Goal: Navigation & Orientation: Find specific page/section

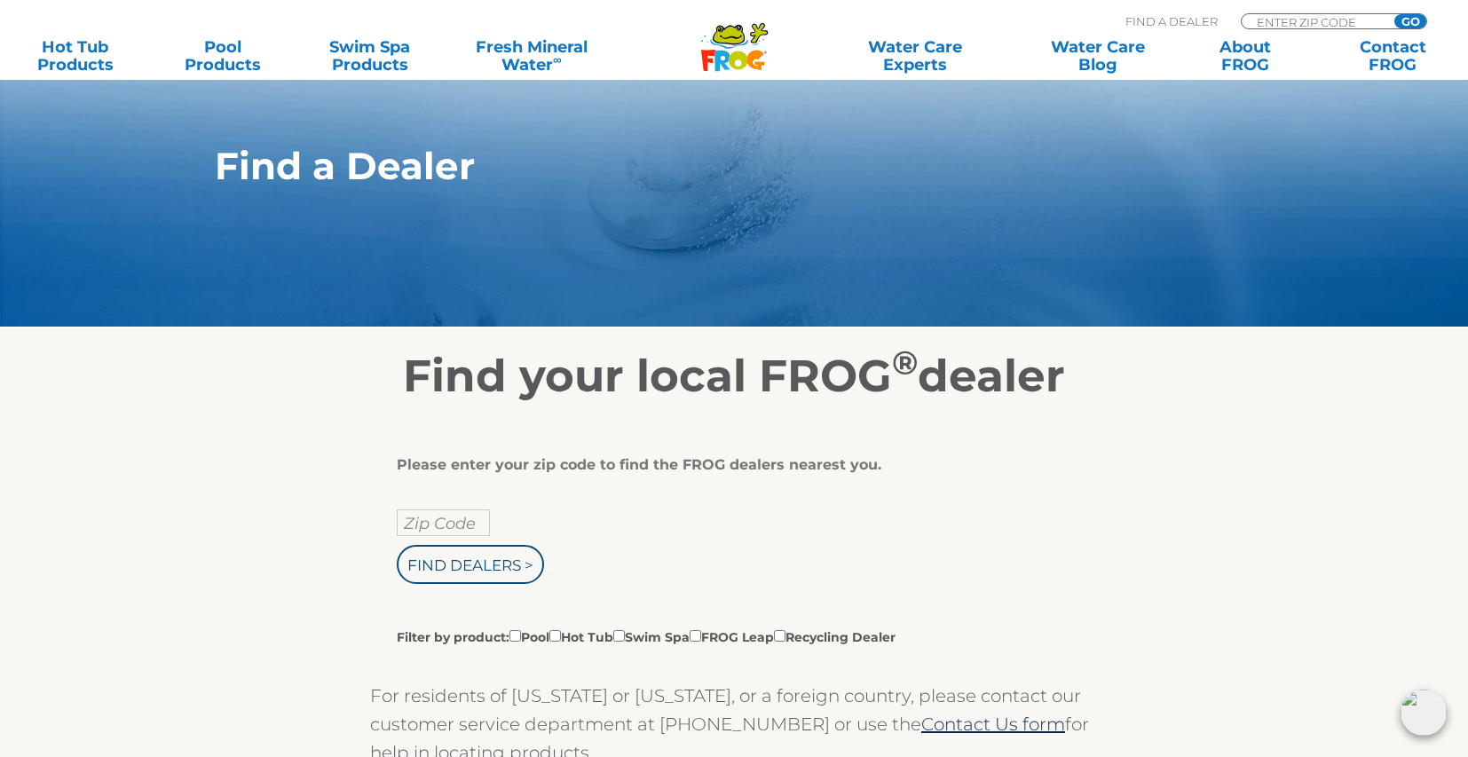
scroll to position [171, 0]
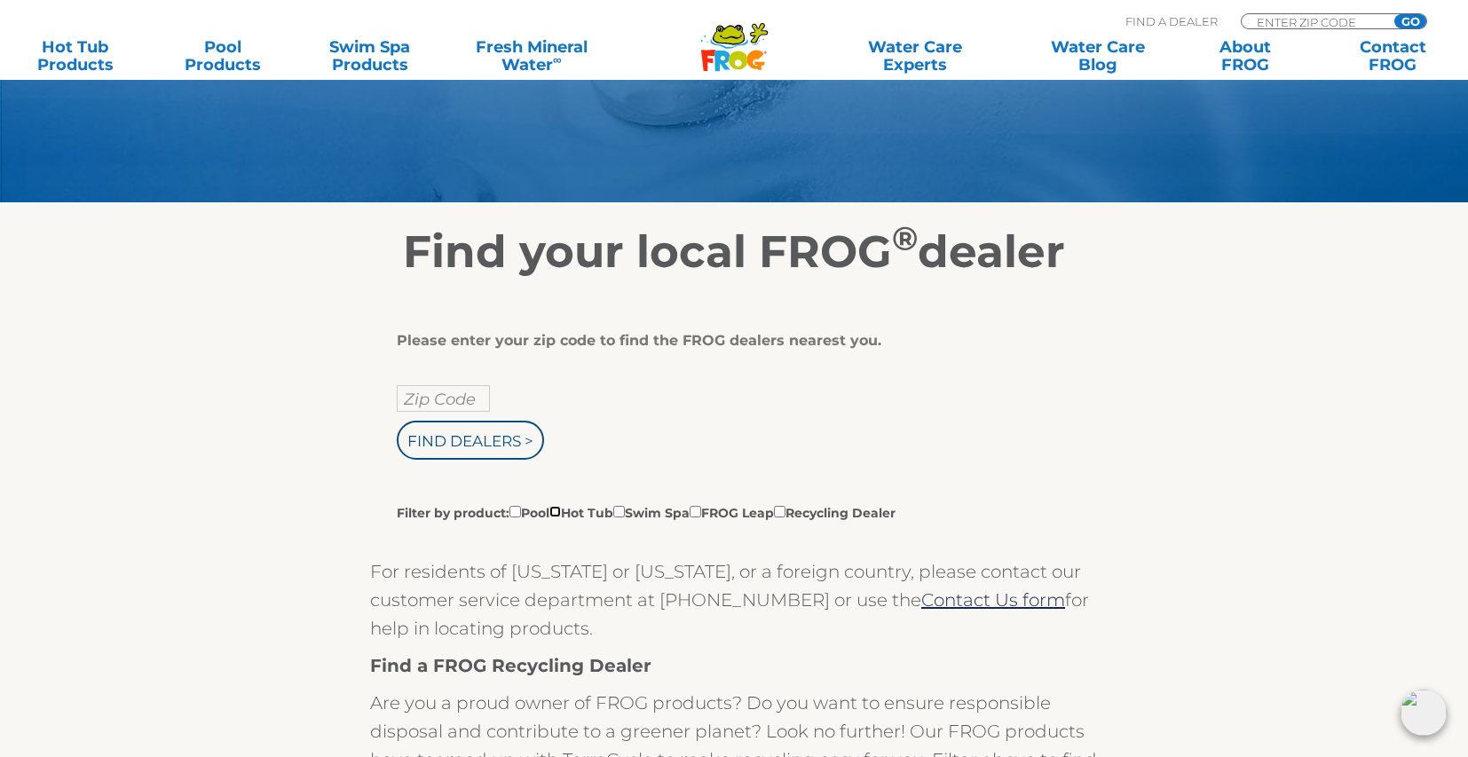
click at [561, 516] on input "Filter by product: Pool Hot Tub Swim Spa FROG Leap Recycling Dealer" at bounding box center [555, 512] width 12 height 12
checkbox input "true"
click at [436, 404] on input "text" at bounding box center [443, 398] width 93 height 27
type input "22530"
click at [397, 421] on input "Find Dealers >" at bounding box center [470, 440] width 147 height 39
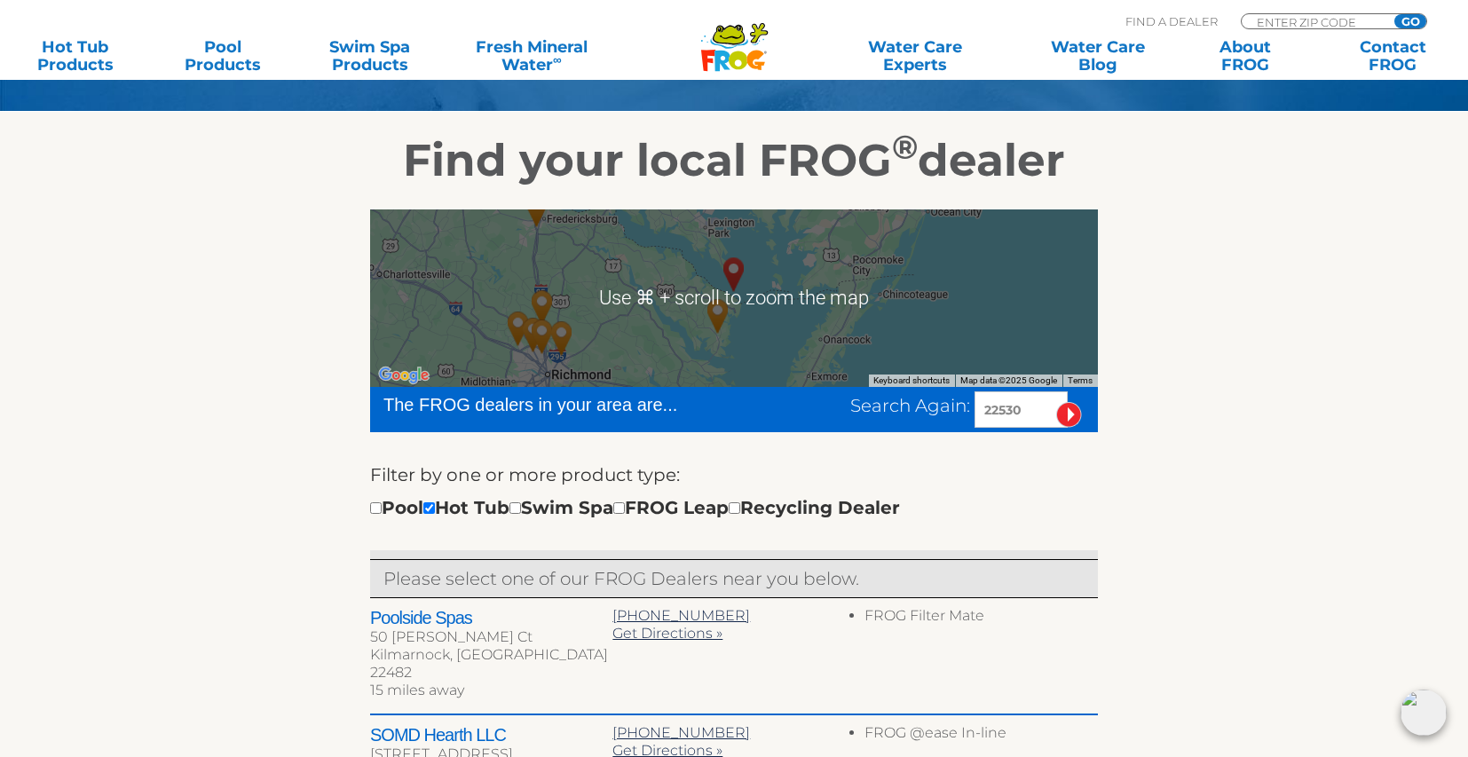
scroll to position [261, 0]
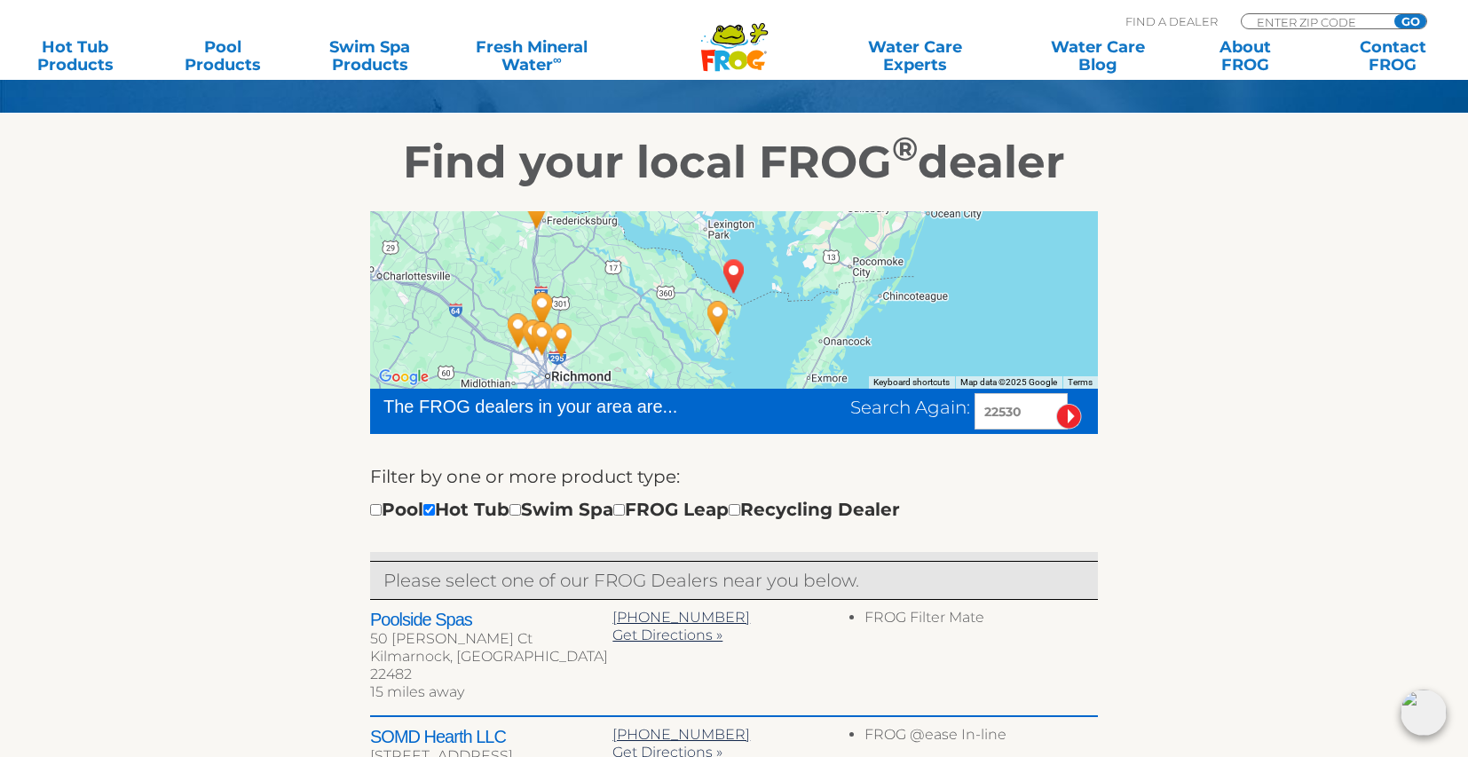
click at [1007, 410] on input "22530" at bounding box center [1021, 411] width 93 height 36
type input "22630"
click at [1068, 412] on input "image" at bounding box center [1069, 417] width 26 height 26
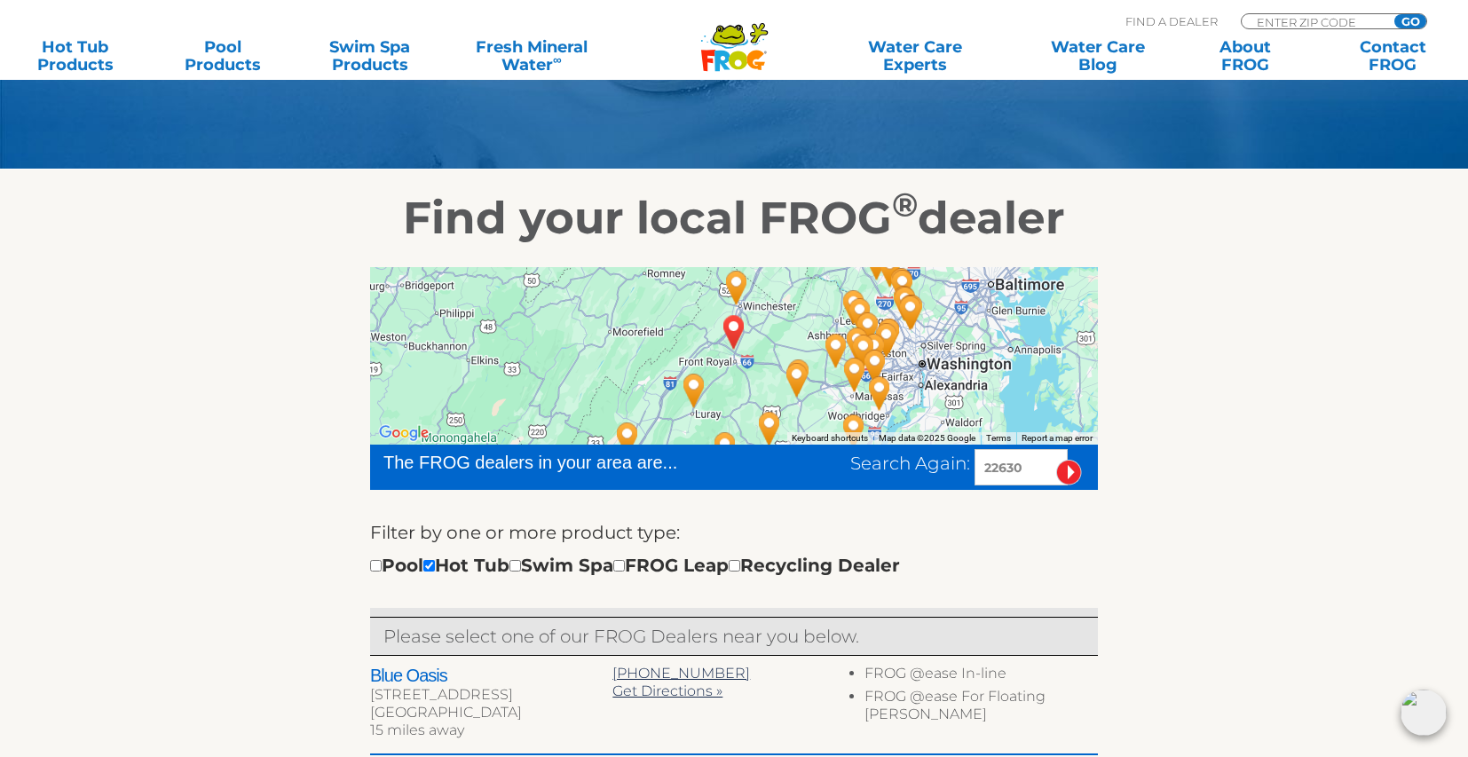
scroll to position [203, 0]
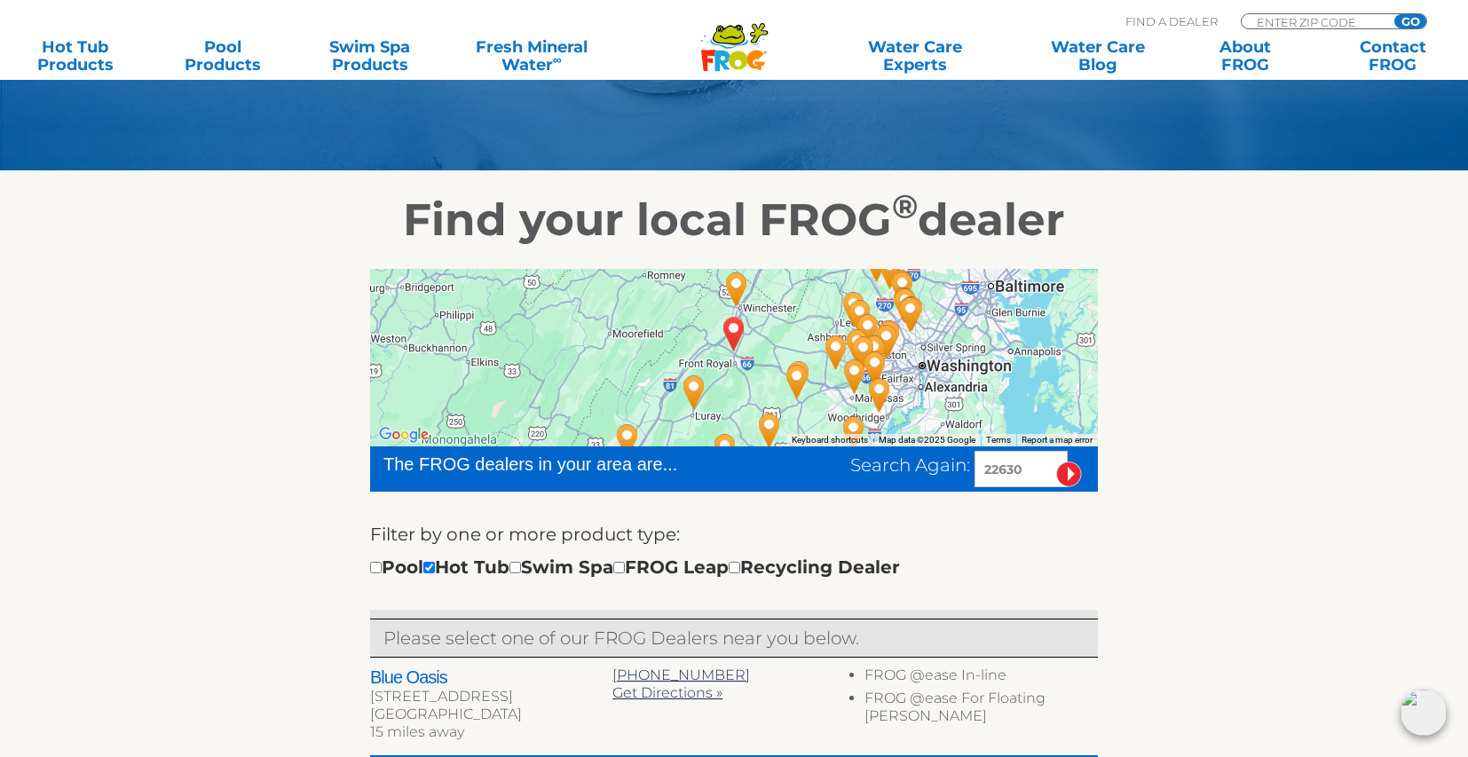
click at [764, 324] on div at bounding box center [734, 358] width 728 height 178
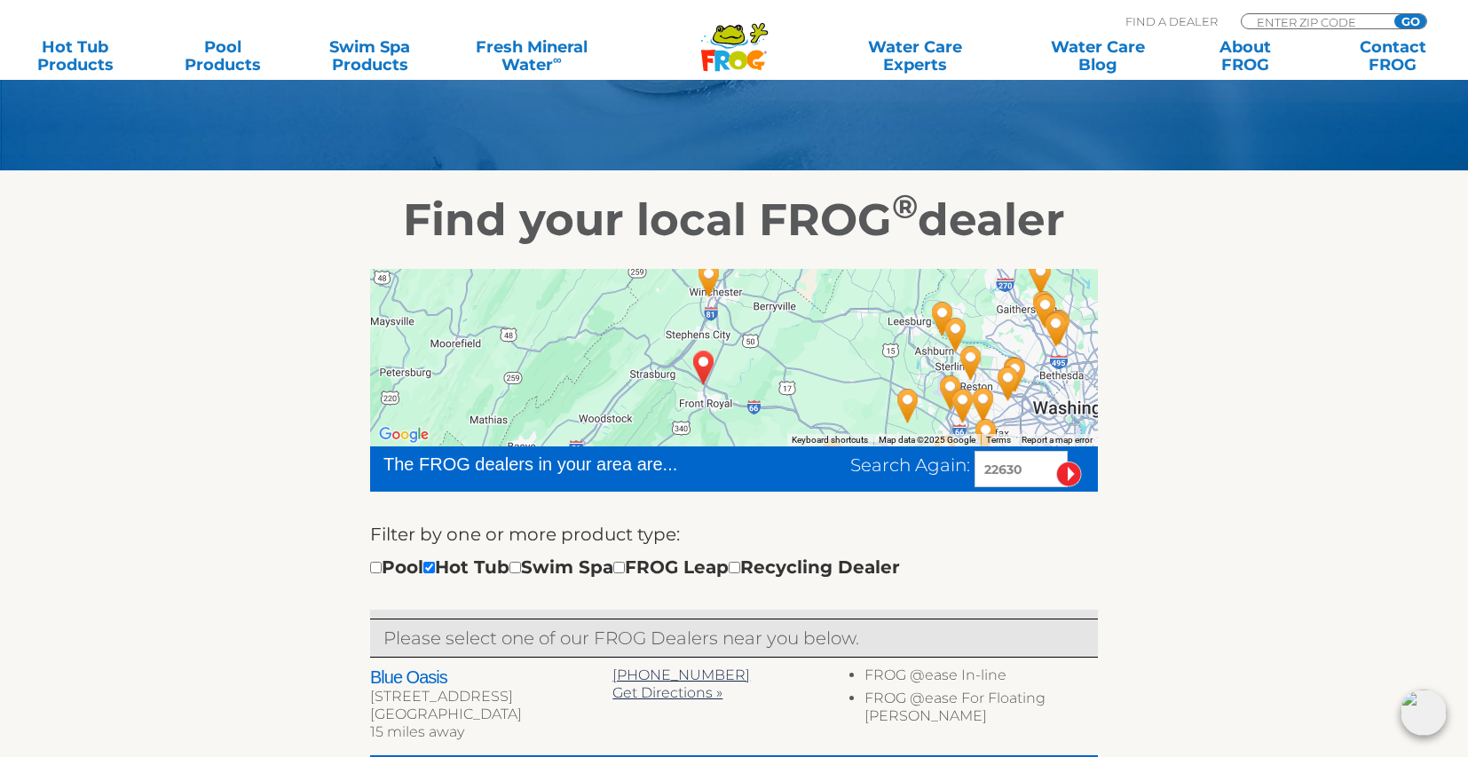
click at [721, 338] on div at bounding box center [734, 358] width 728 height 178
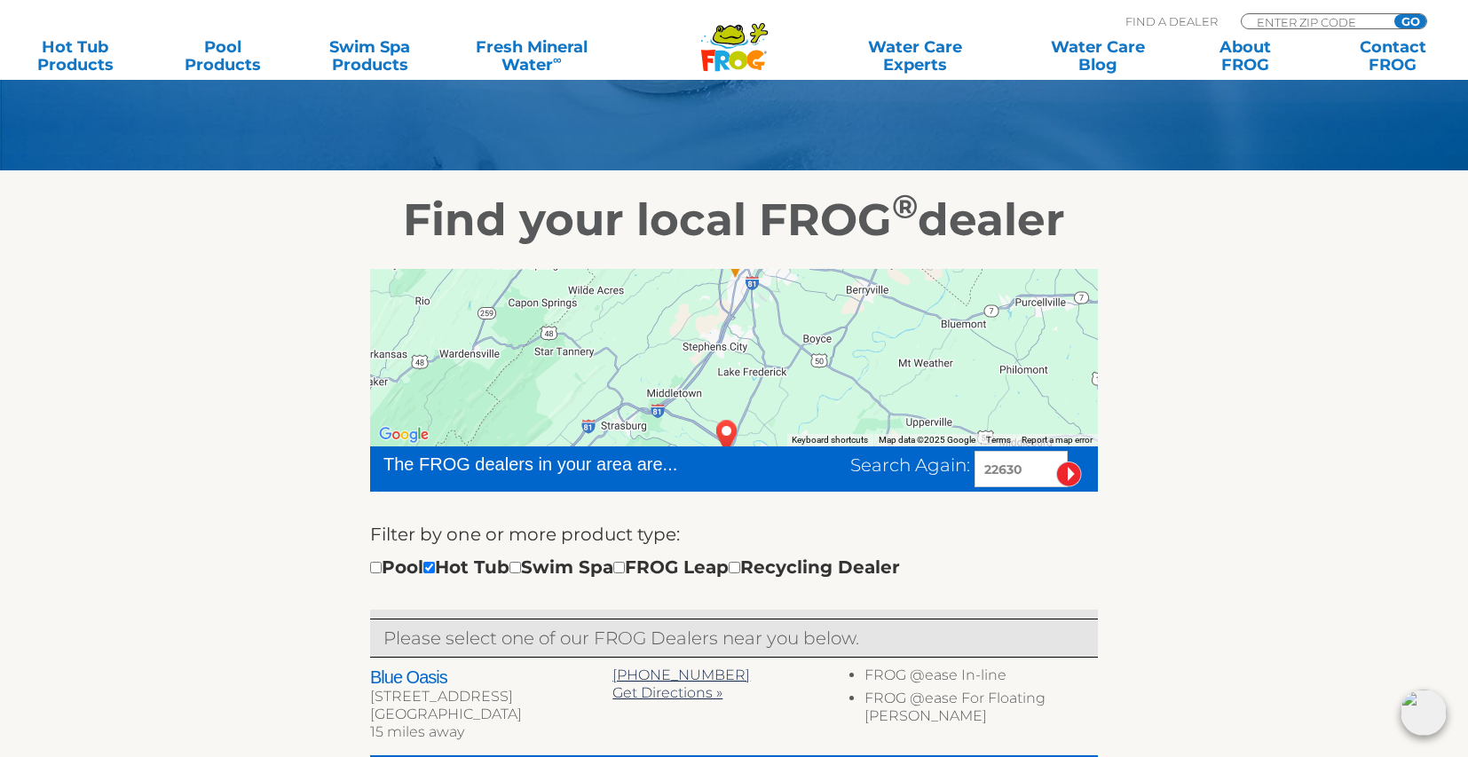
drag, startPoint x: 746, startPoint y: 383, endPoint x: 786, endPoint y: 400, distance: 43.7
click at [786, 400] on div at bounding box center [734, 358] width 728 height 178
drag, startPoint x: 484, startPoint y: 667, endPoint x: 344, endPoint y: 683, distance: 141.2
copy h2 "Blue Oasis"
